Goal: Book appointment/travel/reservation

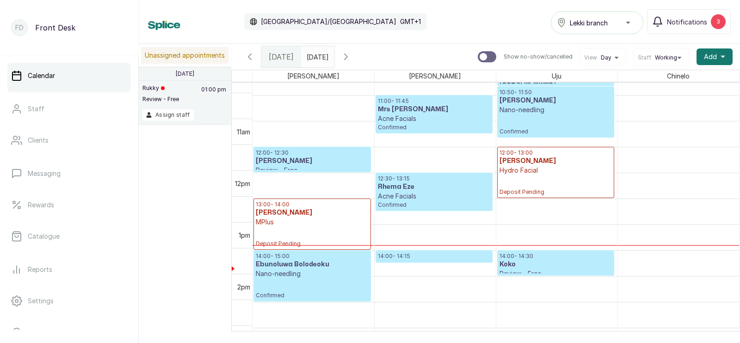
scroll to position [557, 0]
click at [530, 113] on p "Nano-needling" at bounding box center [555, 109] width 112 height 9
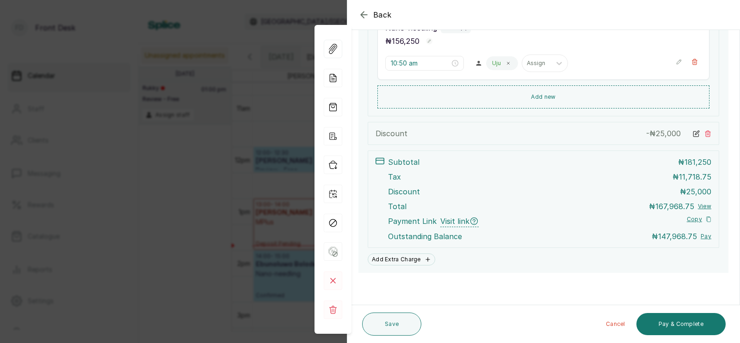
scroll to position [287, 0]
click at [669, 324] on button "Pay & Complete" at bounding box center [680, 324] width 89 height 22
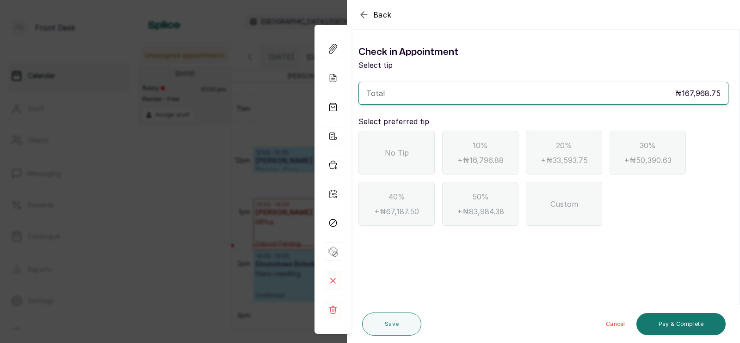
scroll to position [0, 0]
click at [404, 152] on span "No Tip" at bounding box center [397, 152] width 24 height 11
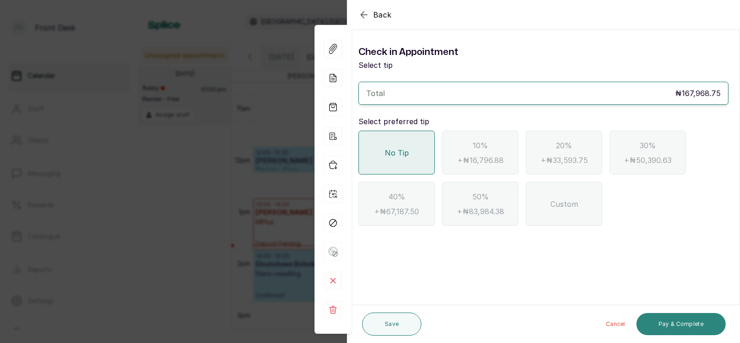
click at [682, 324] on button "Pay & Complete" at bounding box center [680, 324] width 89 height 22
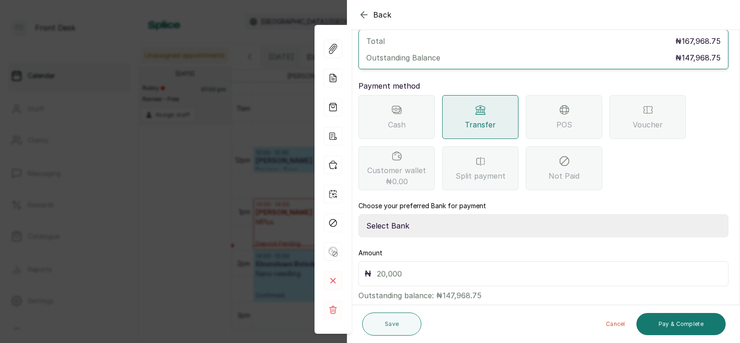
scroll to position [73, 0]
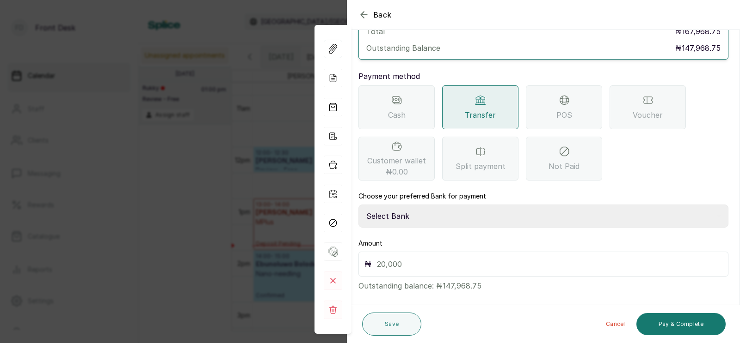
click at [412, 206] on select "Select Bank [PERSON_NAME] Fairmoney Microfinance Bank SKN ANALYTICS MED AESTH. …" at bounding box center [543, 216] width 370 height 23
select select "43272bc0-21c6-4b19-b9fb-c2093b8603c2"
click at [396, 258] on input "text" at bounding box center [549, 264] width 345 height 13
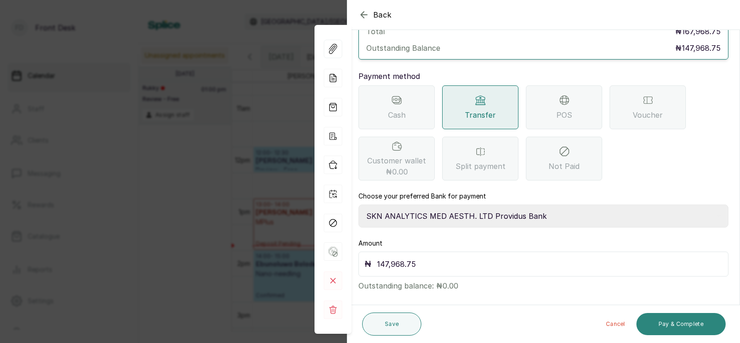
type input "147,968.75"
click at [683, 326] on button "Pay & Complete" at bounding box center [680, 324] width 89 height 22
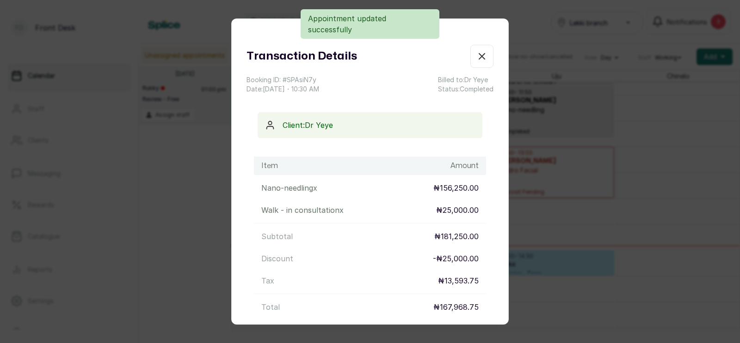
click at [466, 339] on button "Email" at bounding box center [470, 348] width 31 height 19
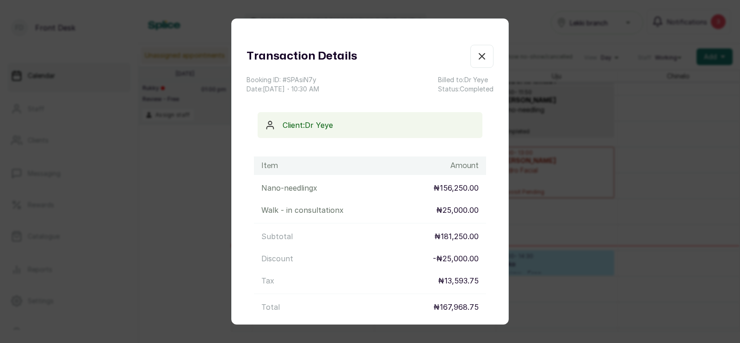
scroll to position [90, 0]
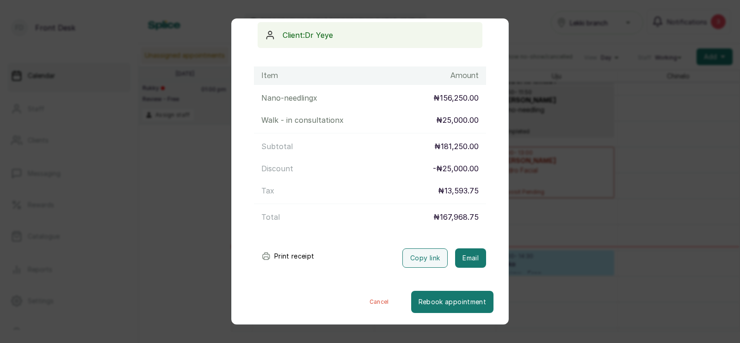
click at [546, 245] on div "Transaction Details Booking ID: # SPAsiN7y Date: [DATE] ・ 10:30 AM Billed to: […" at bounding box center [370, 171] width 740 height 343
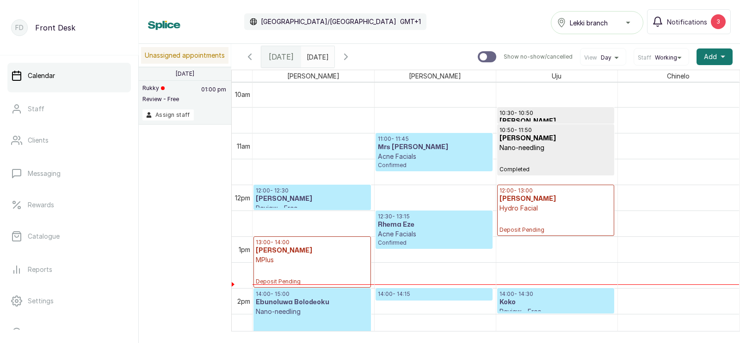
scroll to position [511, 0]
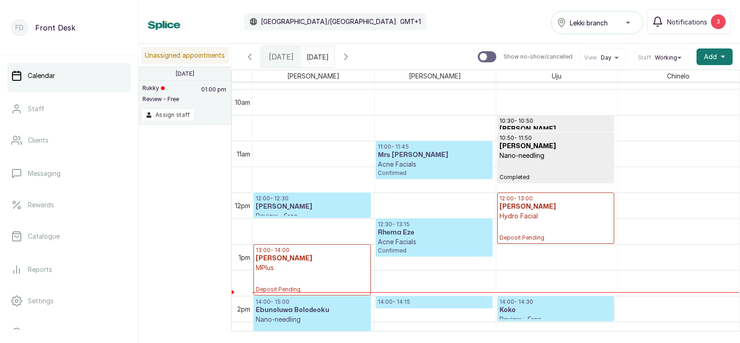
click at [412, 157] on h3 "Mrs [PERSON_NAME]" at bounding box center [434, 155] width 112 height 9
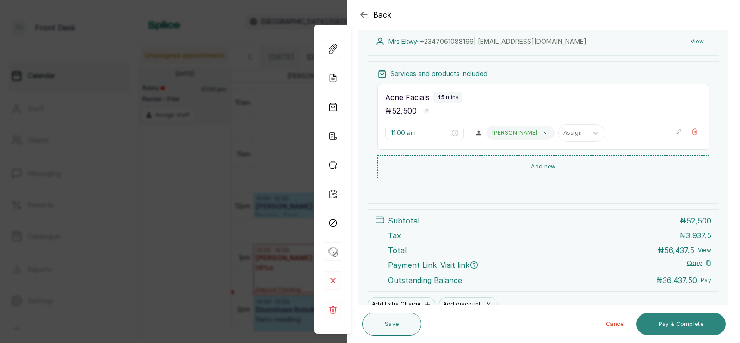
scroll to position [191, 0]
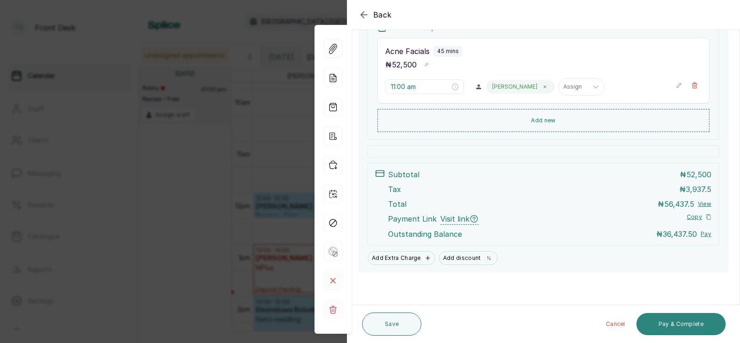
click at [675, 324] on button "Pay & Complete" at bounding box center [680, 324] width 89 height 22
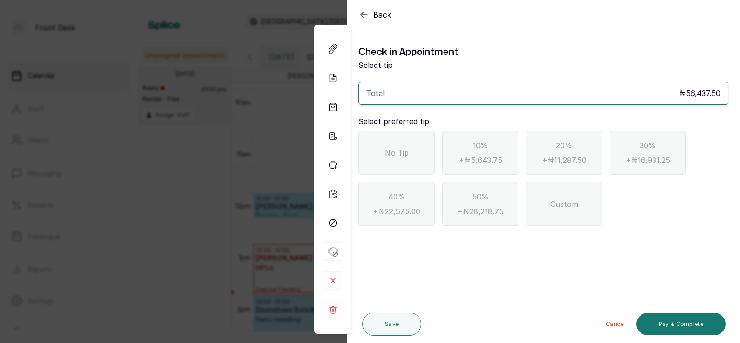
click at [380, 156] on div "No Tip" at bounding box center [396, 153] width 76 height 44
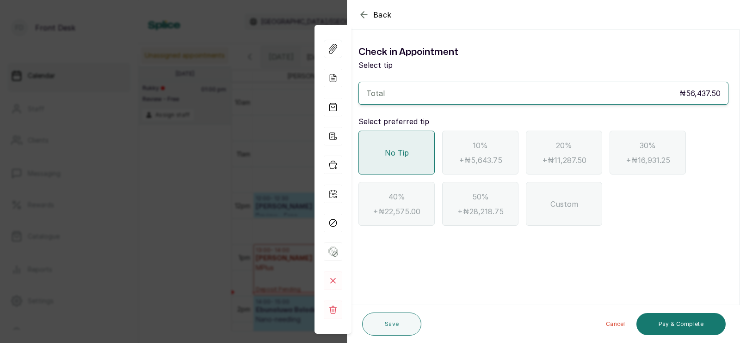
scroll to position [0, 0]
click at [666, 323] on button "Pay & Complete" at bounding box center [680, 324] width 89 height 22
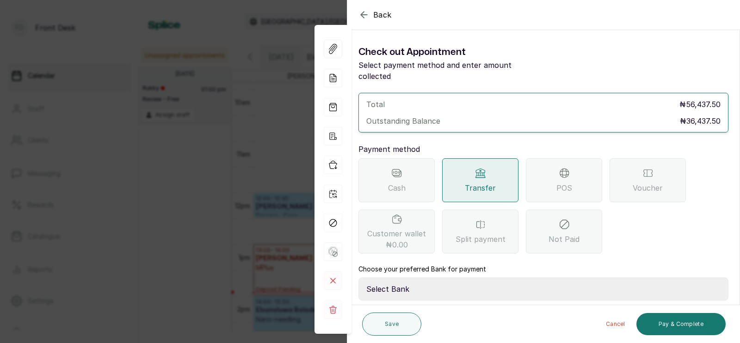
click at [561, 183] on span "POS" at bounding box center [564, 188] width 16 height 11
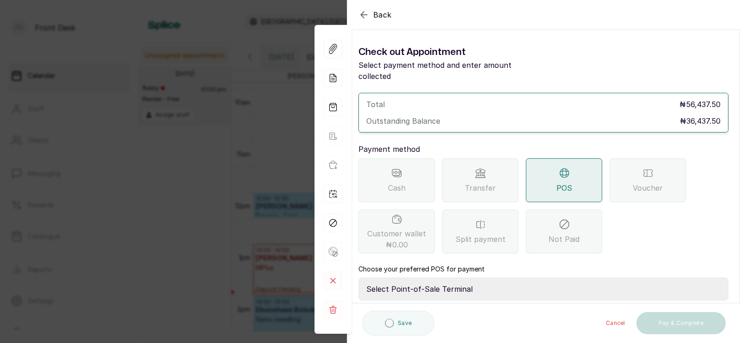
scroll to position [73, 0]
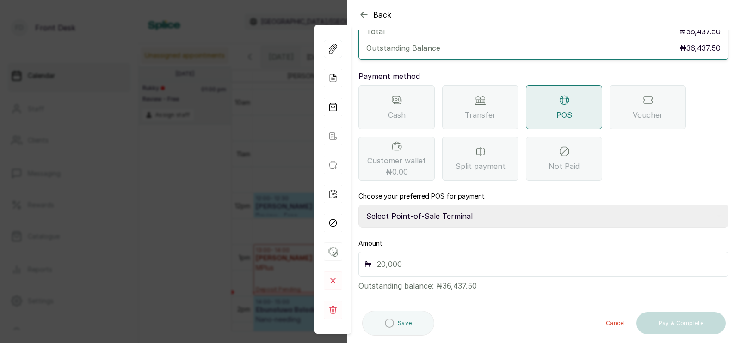
click at [451, 205] on select "Select Point-of-Sale Terminal SKN ANALYTICS MED AESTHETIC LIMITED Fairmoney Mic…" at bounding box center [543, 216] width 370 height 23
select select "43129536-bd7e-4b6d-8e8c-ab2c46322d67"
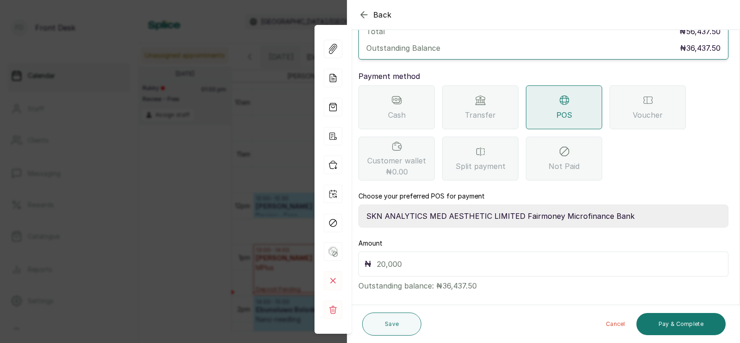
click at [402, 258] on input "text" at bounding box center [549, 264] width 345 height 13
type input "36,437.50"
click at [675, 322] on button "Pay & Complete" at bounding box center [680, 324] width 89 height 22
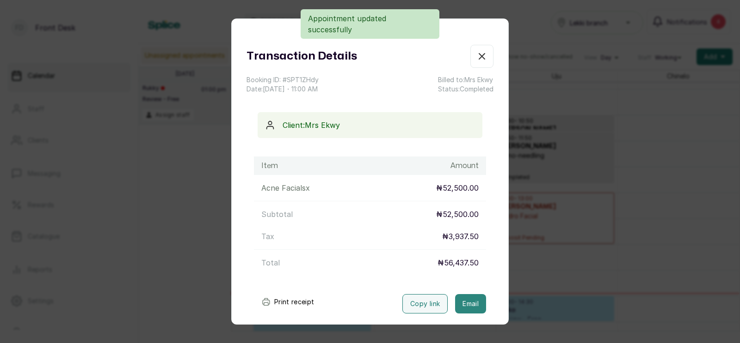
click at [465, 301] on button "Email" at bounding box center [470, 303] width 31 height 19
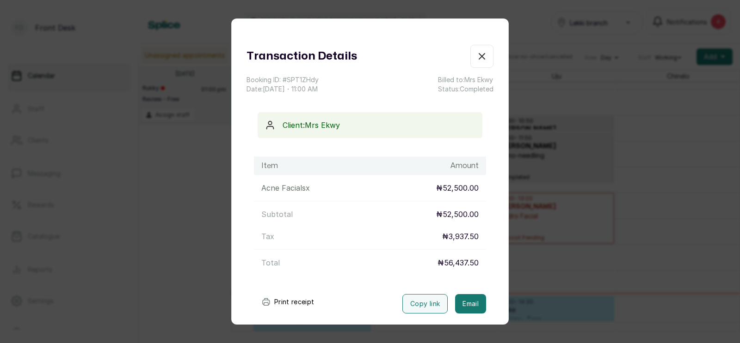
click at [540, 290] on div "Transaction Details Booking ID: # SPT1ZHdy Date: [DATE] ・ 11:00 AM Billed to: M…" at bounding box center [370, 171] width 740 height 343
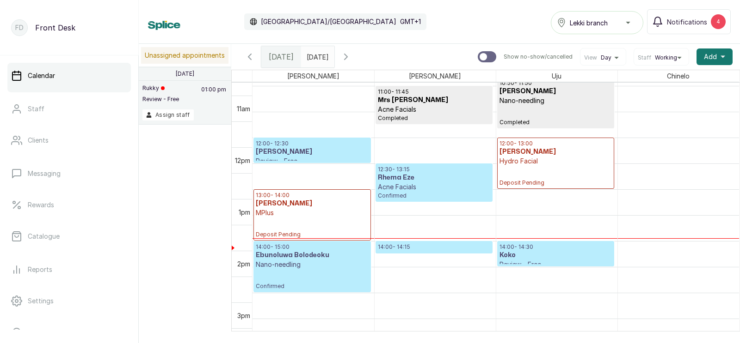
scroll to position [566, 0]
click at [425, 193] on p "Confirmed" at bounding box center [434, 196] width 112 height 8
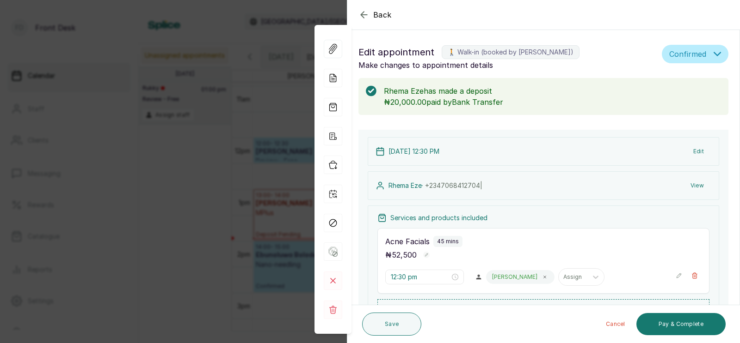
scroll to position [111, 0]
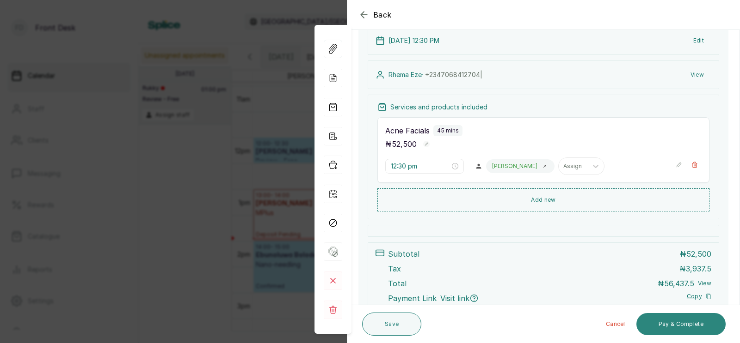
click at [685, 331] on button "Pay & Complete" at bounding box center [680, 324] width 89 height 22
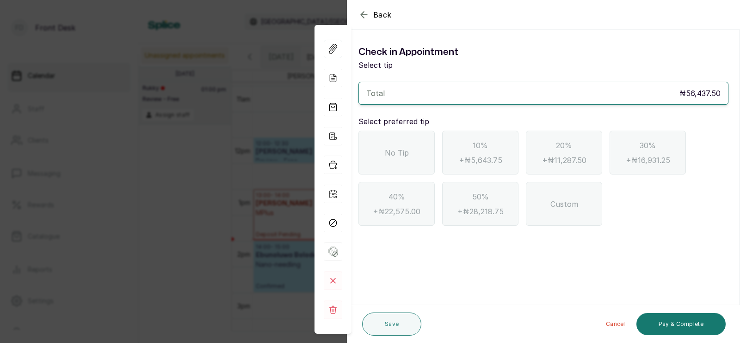
click at [411, 163] on div "No Tip" at bounding box center [396, 153] width 76 height 44
click at [395, 151] on span "No Tip" at bounding box center [397, 152] width 24 height 11
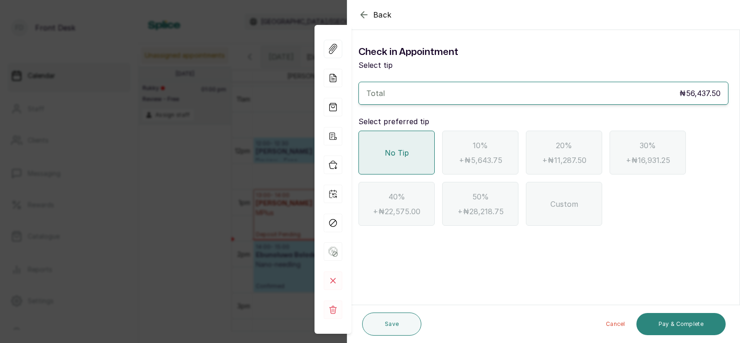
click at [678, 323] on button "Pay & Complete" at bounding box center [680, 324] width 89 height 22
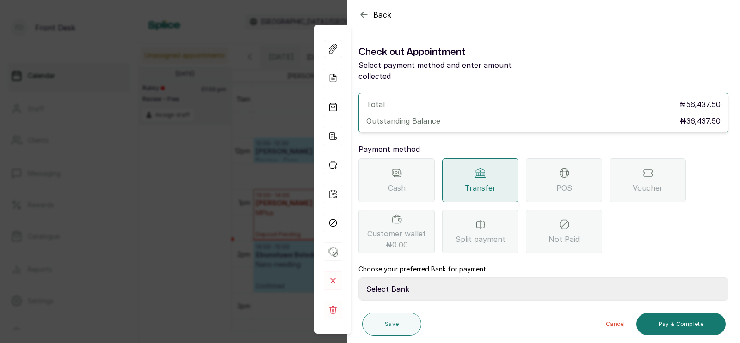
scroll to position [73, 0]
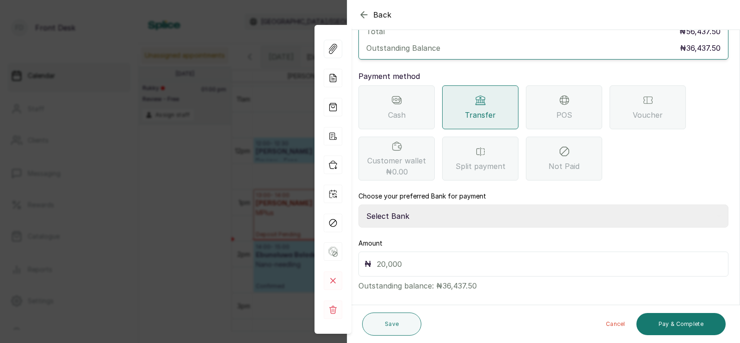
click at [437, 205] on select "Select Bank [PERSON_NAME] Fairmoney Microfinance Bank SKN ANALYTICS MED AESTH. …" at bounding box center [543, 216] width 370 height 23
select select "43272bc0-21c6-4b19-b9fb-c2093b8603c2"
click at [395, 258] on input "text" at bounding box center [549, 264] width 345 height 13
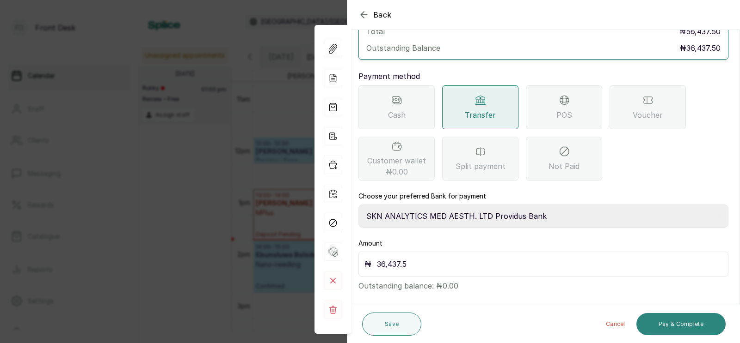
type input "36,437.5"
click at [672, 325] on button "Pay & Complete" at bounding box center [680, 324] width 89 height 22
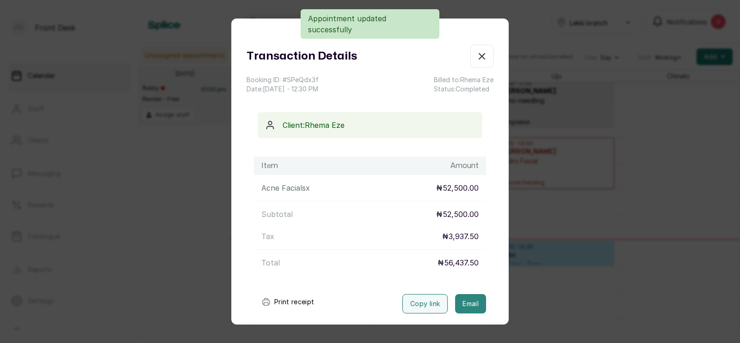
click at [467, 303] on button "Email" at bounding box center [470, 303] width 31 height 19
click at [537, 259] on div "Transaction Details Booking ID: # SPeQdx3f Date: [DATE] ・ 12:30 PM Billed to: R…" at bounding box center [370, 171] width 740 height 343
click at [537, 259] on h3 "Koko" at bounding box center [555, 255] width 112 height 9
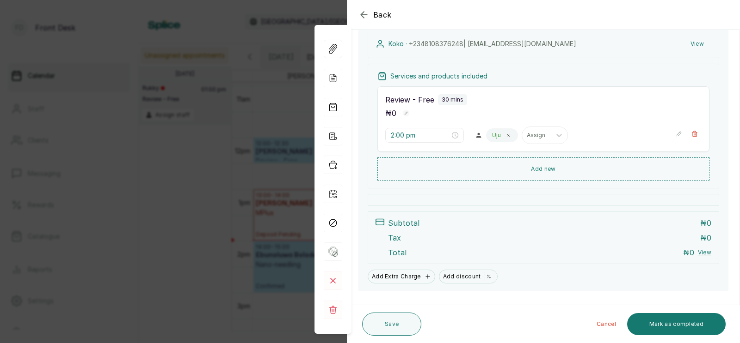
scroll to position [124, 0]
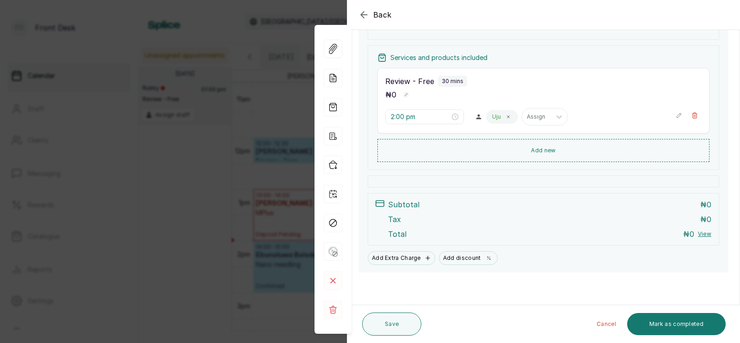
click at [240, 215] on div "Back Appointment Details Edit appointment 🚶 Walk-in (booked by Front Desk) Make…" at bounding box center [370, 171] width 740 height 343
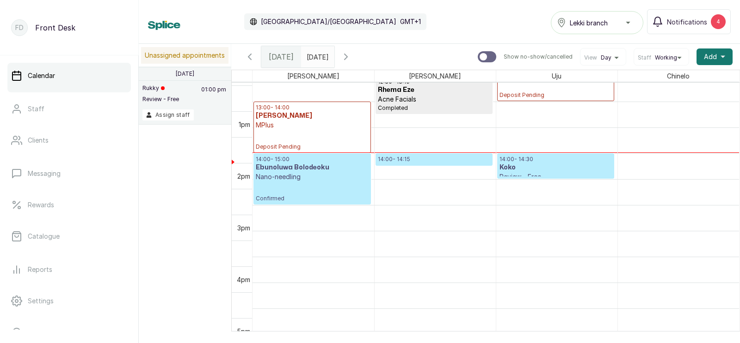
scroll to position [654, 0]
click at [709, 57] on span "Add" at bounding box center [710, 56] width 13 height 9
click at [710, 56] on span "Add" at bounding box center [710, 56] width 13 height 9
click at [711, 55] on span "Add" at bounding box center [710, 56] width 13 height 9
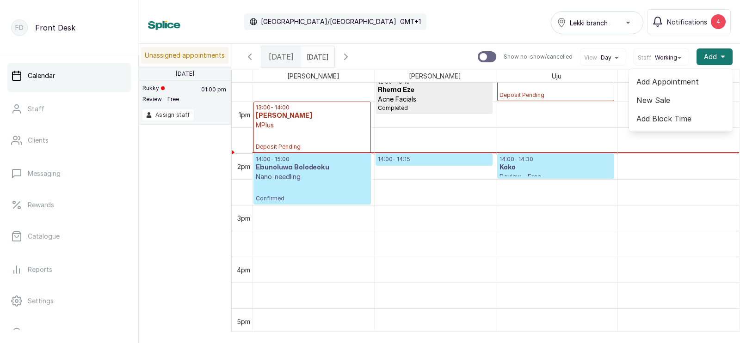
scroll to position [30, 0]
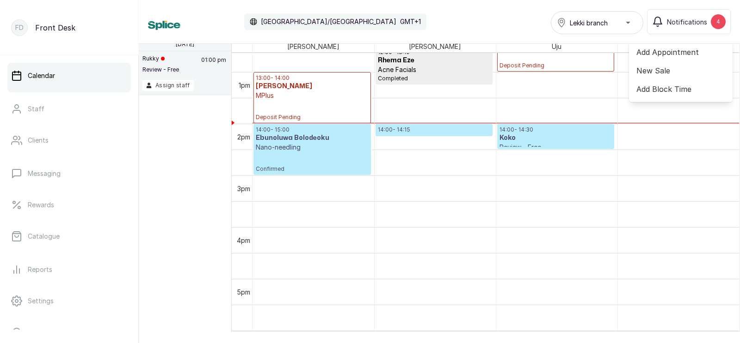
click at [655, 52] on span "Add Appointment" at bounding box center [680, 52] width 89 height 11
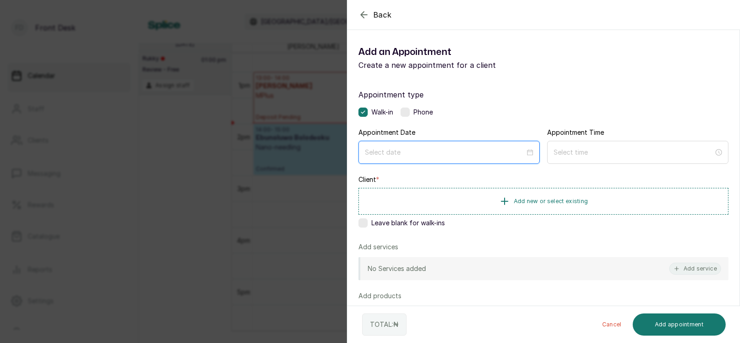
click at [438, 153] on input at bounding box center [445, 152] width 160 height 10
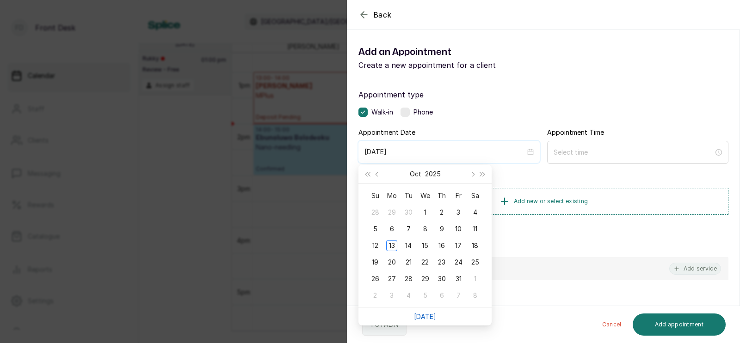
type input "[DATE]"
click at [424, 317] on link "[DATE]" at bounding box center [425, 317] width 22 height 8
type input "[DATE]"
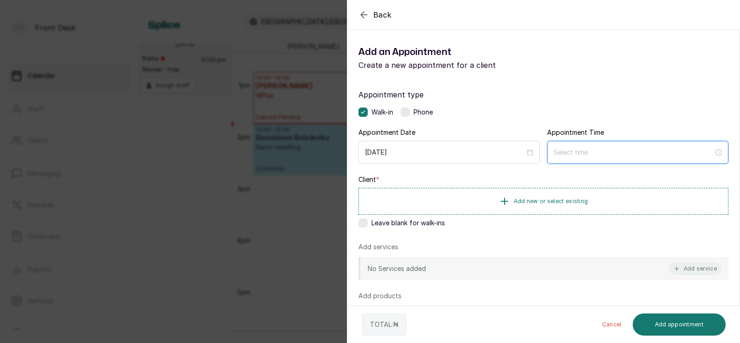
click at [570, 153] on input at bounding box center [633, 152] width 160 height 10
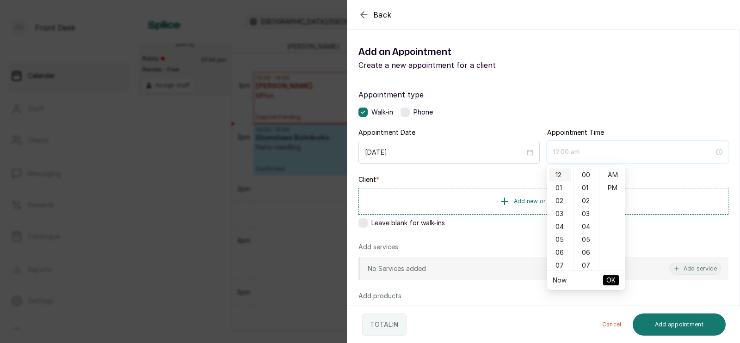
type input "12:00 am"
click at [312, 200] on div "Back Add Appointment Add an Appointment Create a new appointment for a client A…" at bounding box center [370, 171] width 740 height 343
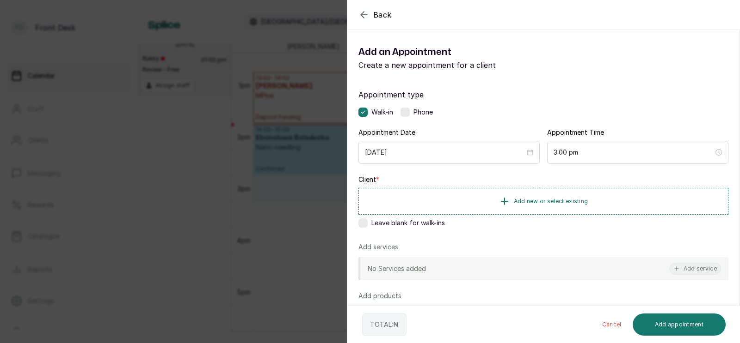
click at [305, 116] on div "Back Add Appointment Add an Appointment Create a new appointment for a client A…" at bounding box center [370, 171] width 740 height 343
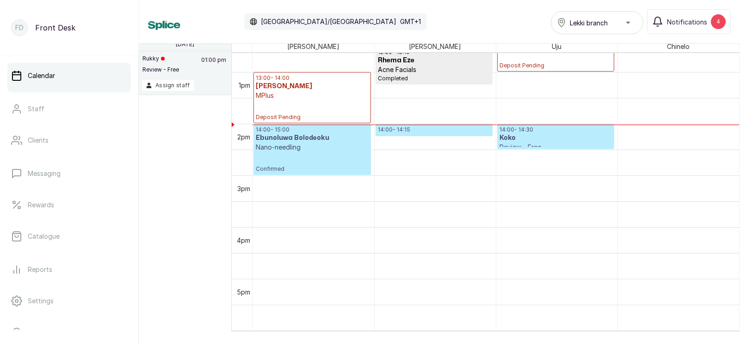
click at [298, 93] on p "MPlus" at bounding box center [312, 95] width 113 height 9
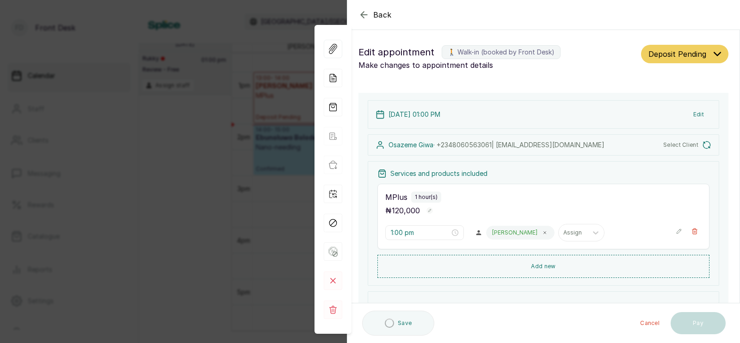
type input "1:00 pm"
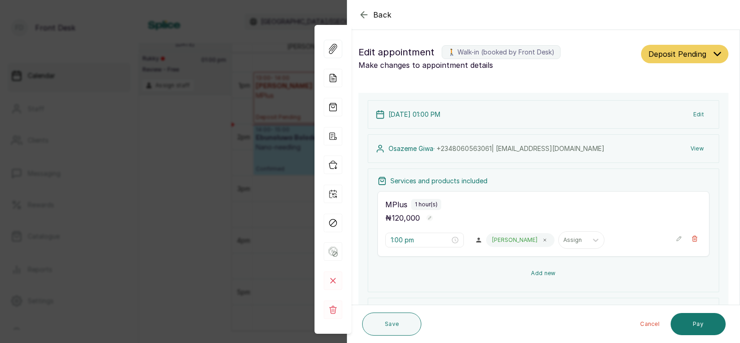
click at [540, 274] on button "Add new" at bounding box center [543, 274] width 332 height 22
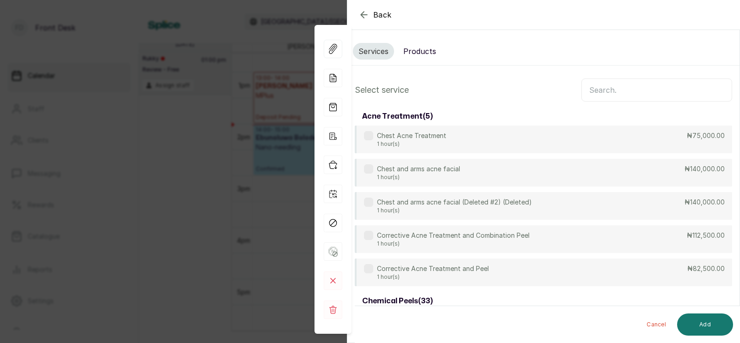
click at [600, 90] on input "text" at bounding box center [656, 90] width 151 height 23
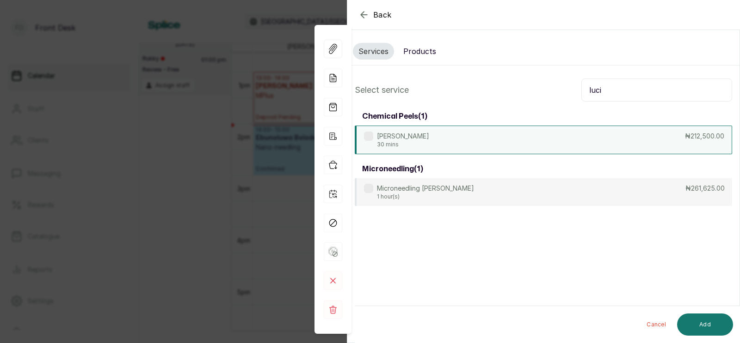
type input "luci"
click at [393, 143] on p "30 mins" at bounding box center [403, 144] width 52 height 7
click at [703, 322] on button "Add" at bounding box center [705, 325] width 56 height 22
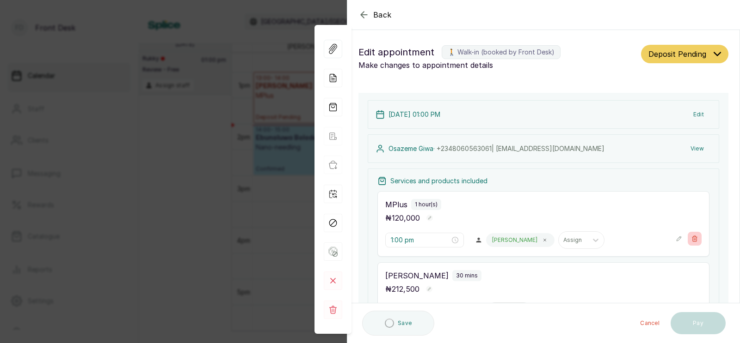
click at [694, 236] on icon "button" at bounding box center [694, 239] width 5 height 6
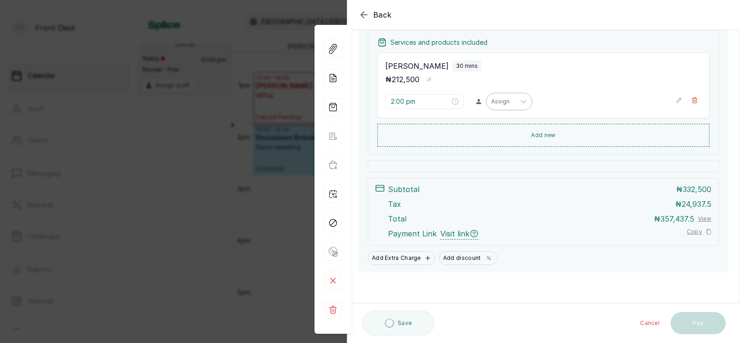
click at [491, 103] on div at bounding box center [500, 102] width 19 height 8
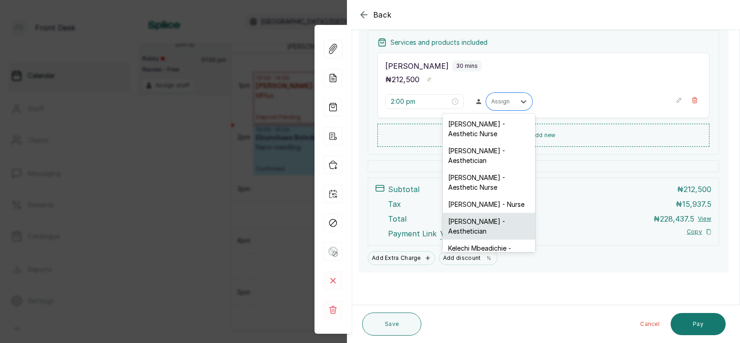
scroll to position [50, 0]
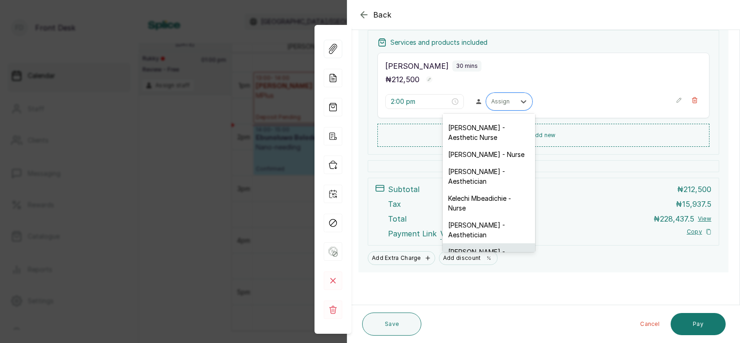
click at [466, 244] on div "[PERSON_NAME] - Aesthetician" at bounding box center [488, 257] width 92 height 27
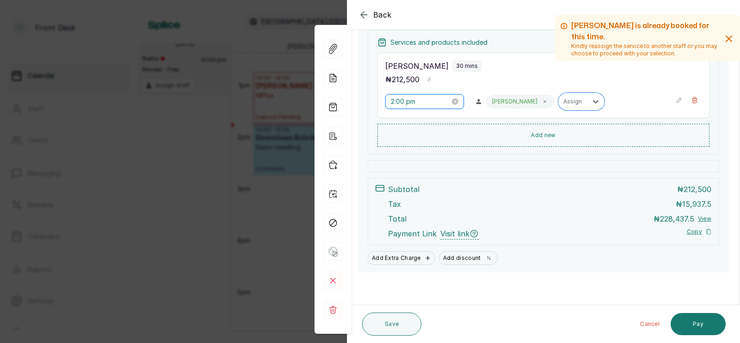
click at [403, 101] on input "2:00 pm" at bounding box center [420, 102] width 59 height 10
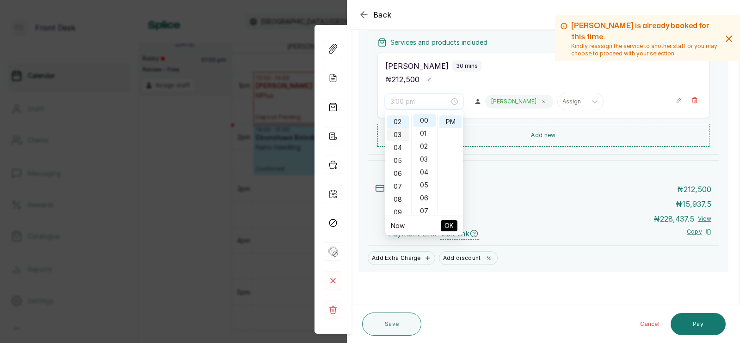
scroll to position [0, 0]
click at [399, 130] on div "01" at bounding box center [398, 133] width 22 height 13
type input "1:00 pm"
click at [448, 226] on span "OK" at bounding box center [448, 226] width 9 height 18
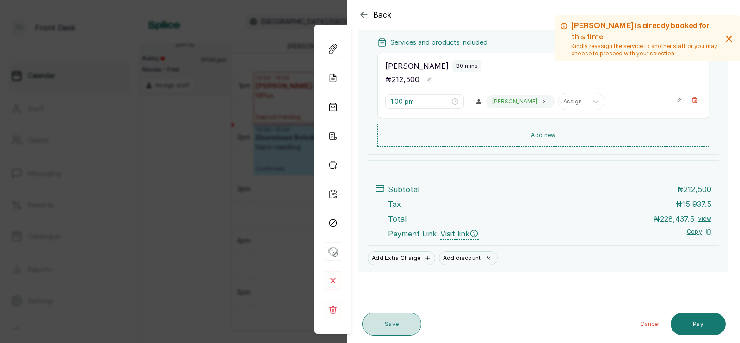
click at [390, 324] on button "Save" at bounding box center [391, 324] width 59 height 23
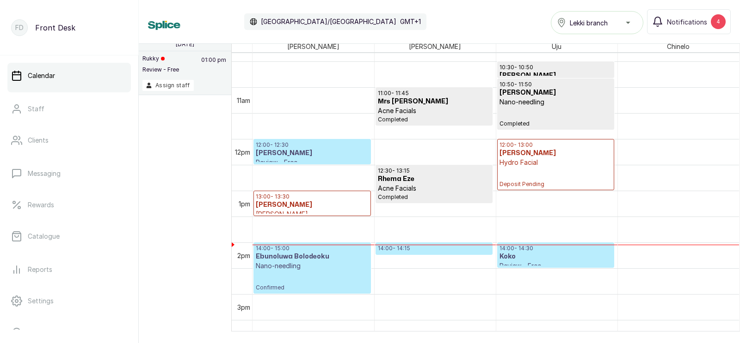
scroll to position [0, 0]
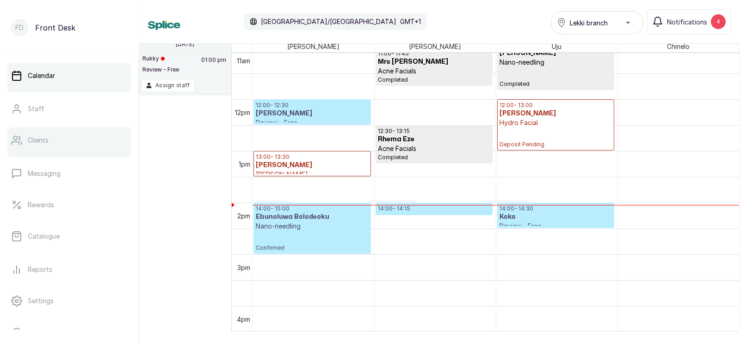
click at [37, 141] on p "Clients" at bounding box center [38, 140] width 21 height 9
